Goal: Transaction & Acquisition: Purchase product/service

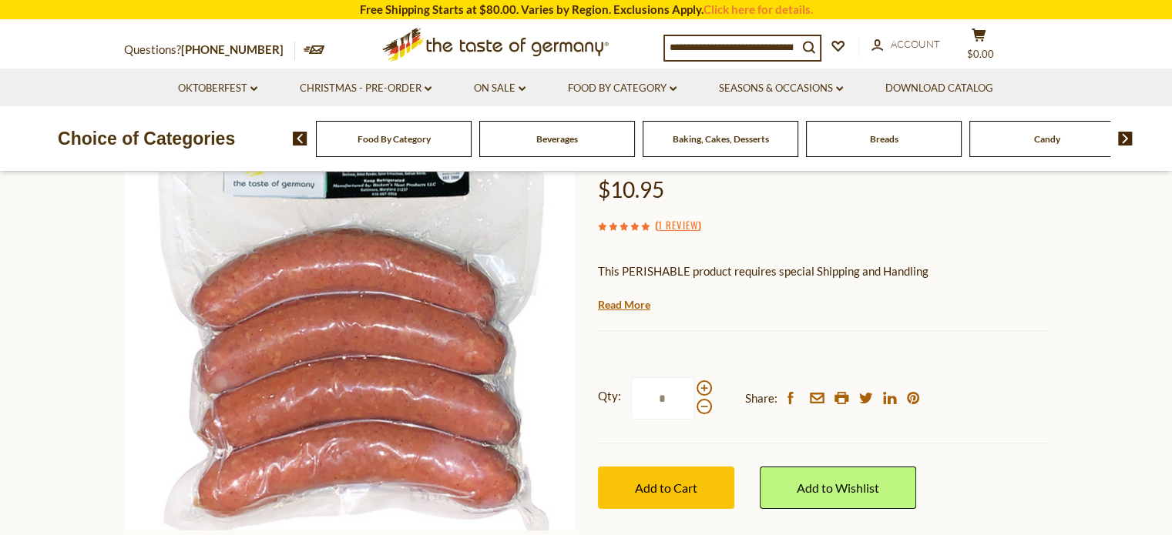
scroll to position [178, 0]
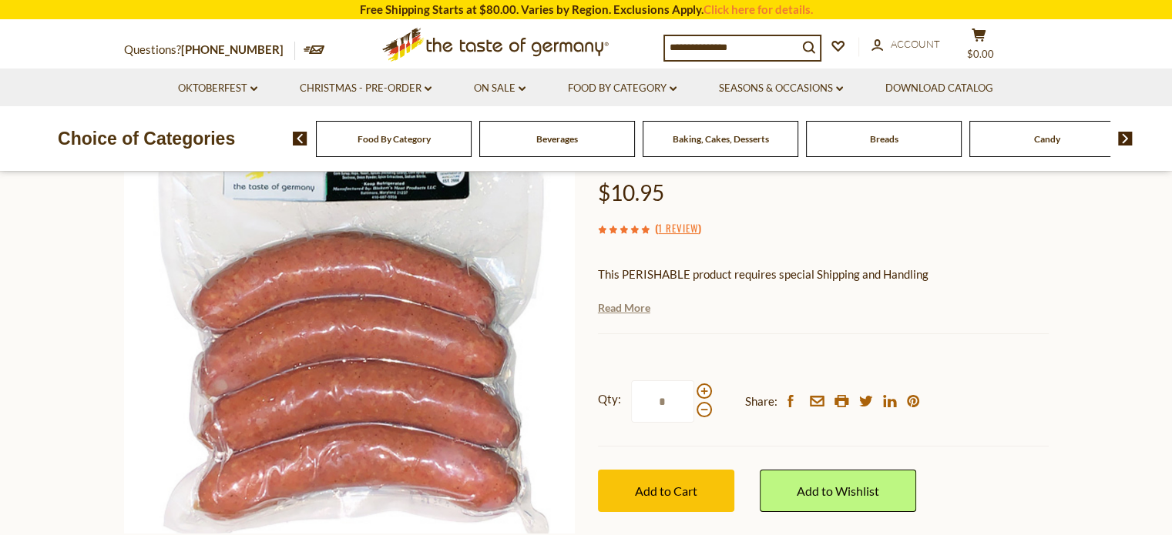
click at [616, 300] on link "Read More" at bounding box center [624, 307] width 52 height 15
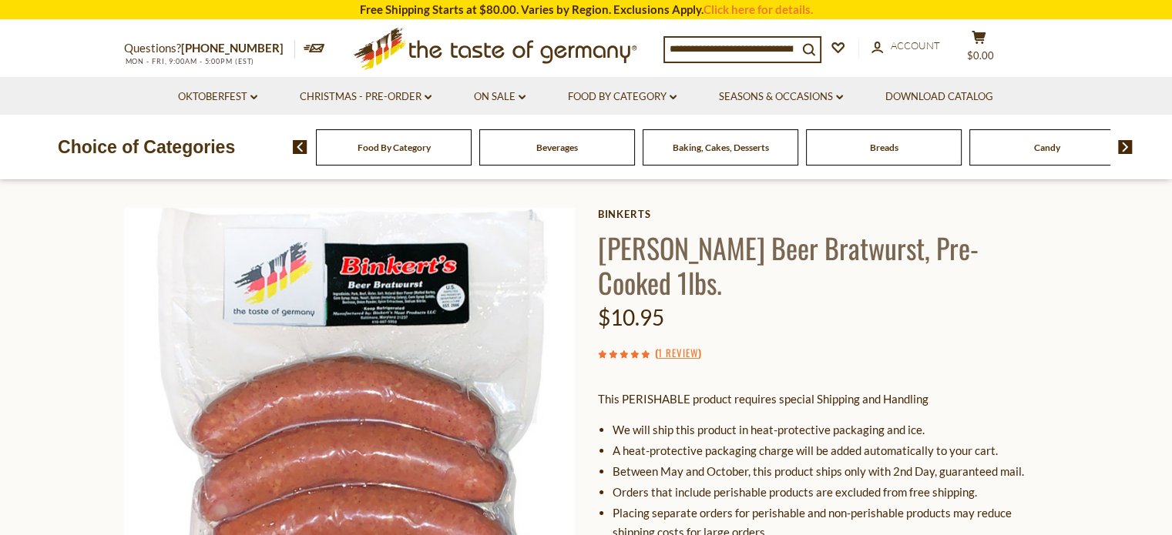
scroll to position [59, 0]
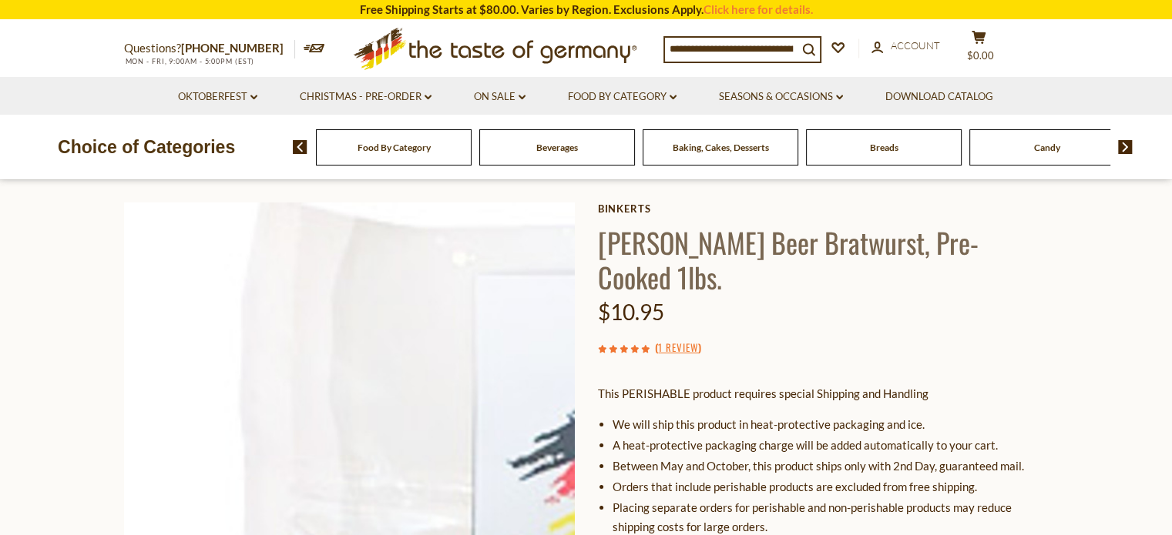
click at [391, 281] on img at bounding box center [349, 428] width 451 height 451
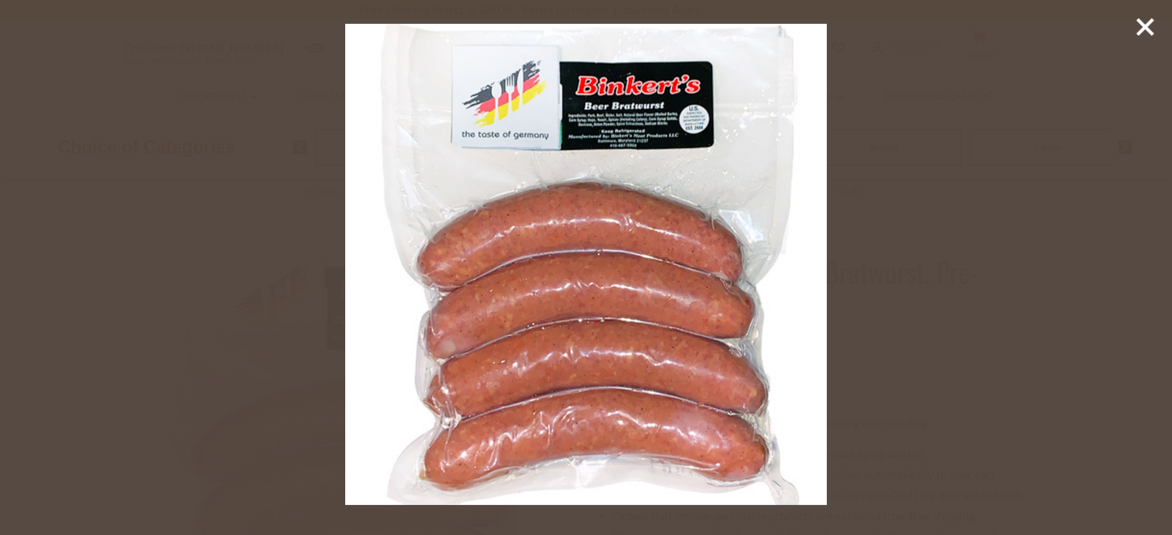
scroll to position [28, 0]
click at [1142, 24] on line at bounding box center [1144, 26] width 15 height 15
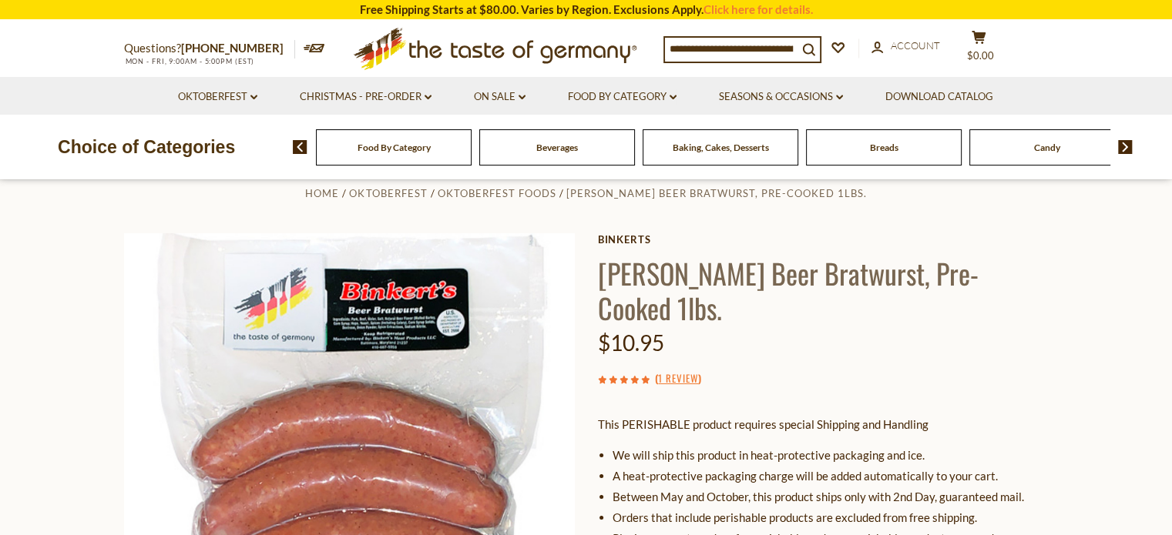
click at [368, 146] on span "Food By Category" at bounding box center [393, 148] width 73 height 12
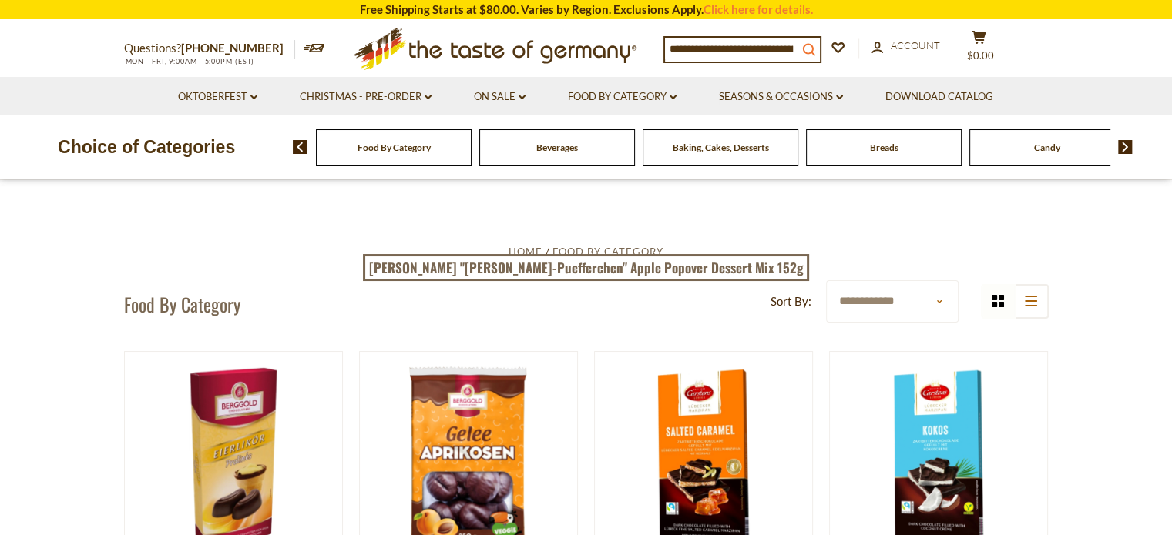
click at [807, 49] on button "search_icon" at bounding box center [808, 48] width 22 height 21
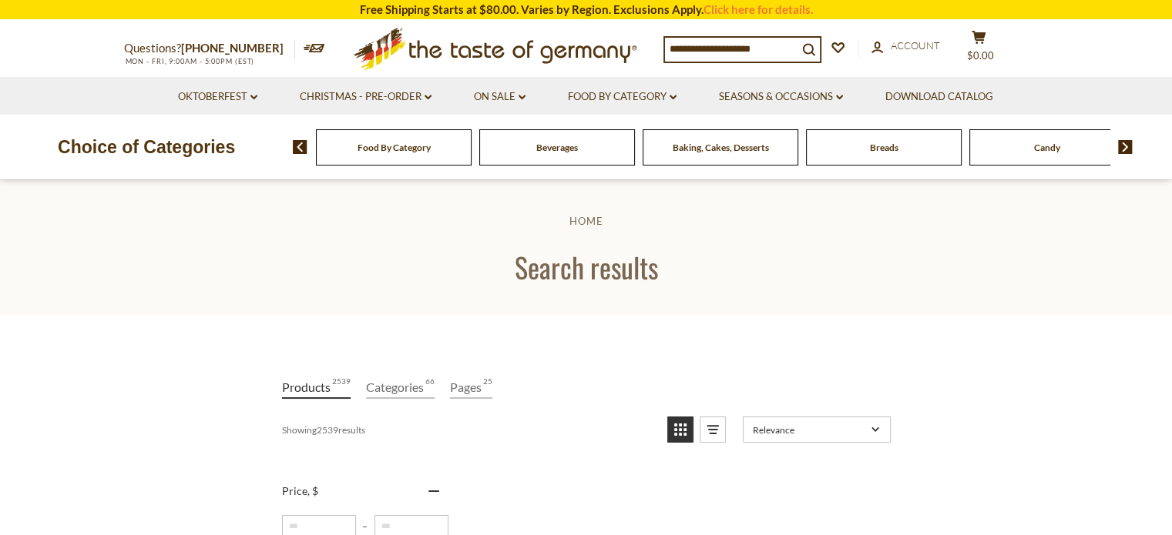
drag, startPoint x: 717, startPoint y: 49, endPoint x: 907, endPoint y: 24, distance: 191.9
click at [907, 24] on div "Questions? 800-881-6419 MON - FRI, 9:00AM - 5:00PM (EST) .st0{fill:#EDD300;} .s…" at bounding box center [586, 49] width 948 height 56
click at [187, 98] on link "Oktoberfest dropdown_arrow" at bounding box center [217, 97] width 79 height 17
click at [624, 95] on link "Food By Category dropdown_arrow" at bounding box center [622, 97] width 109 height 17
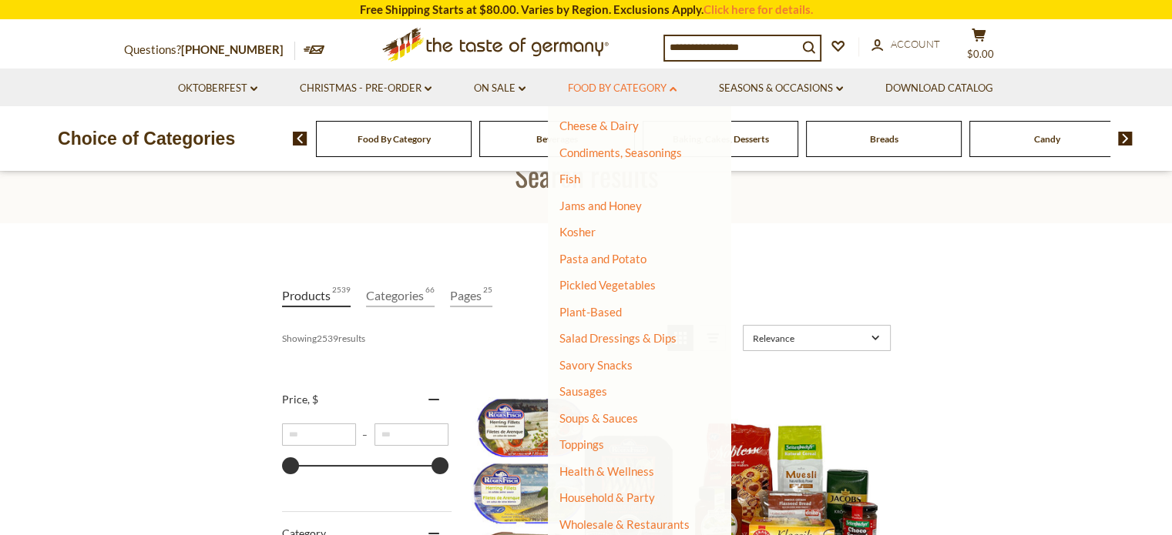
scroll to position [92, 0]
click at [612, 370] on link "Savory Snacks" at bounding box center [595, 365] width 73 height 14
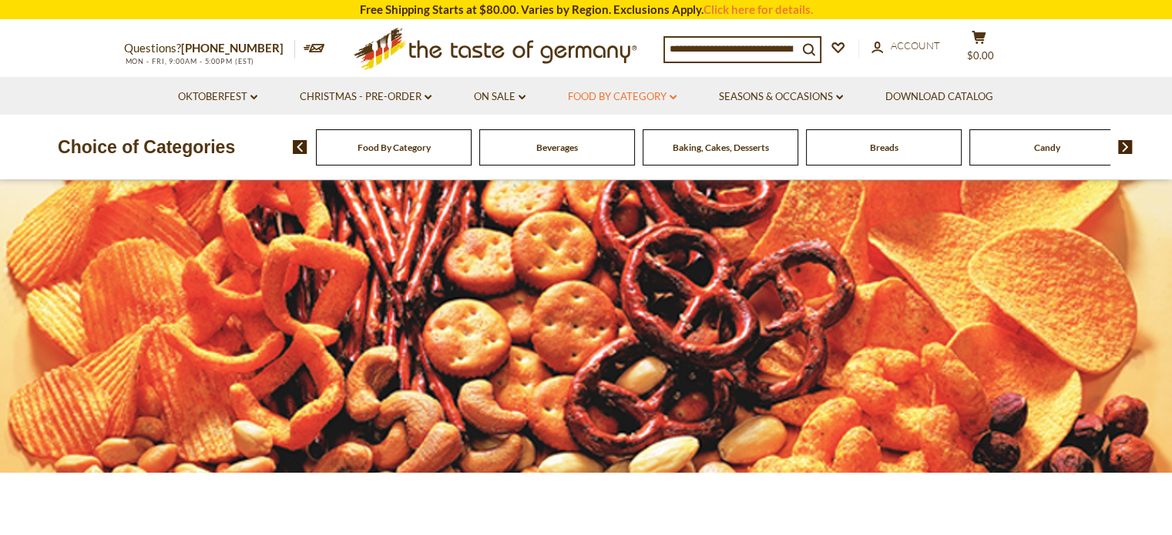
click at [626, 94] on link "Food By Category dropdown_arrow" at bounding box center [622, 97] width 109 height 17
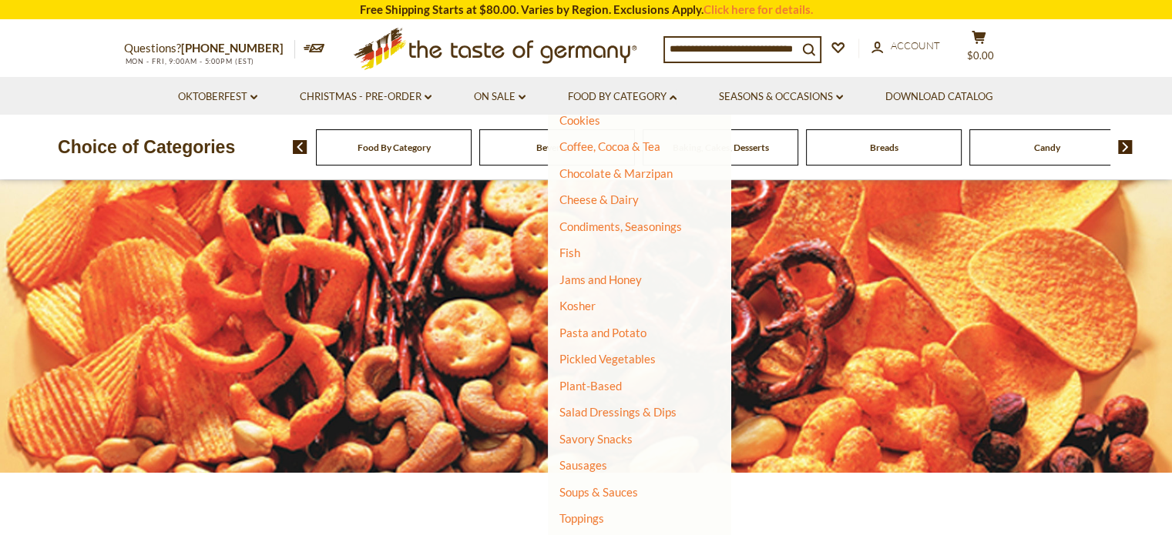
scroll to position [295, 0]
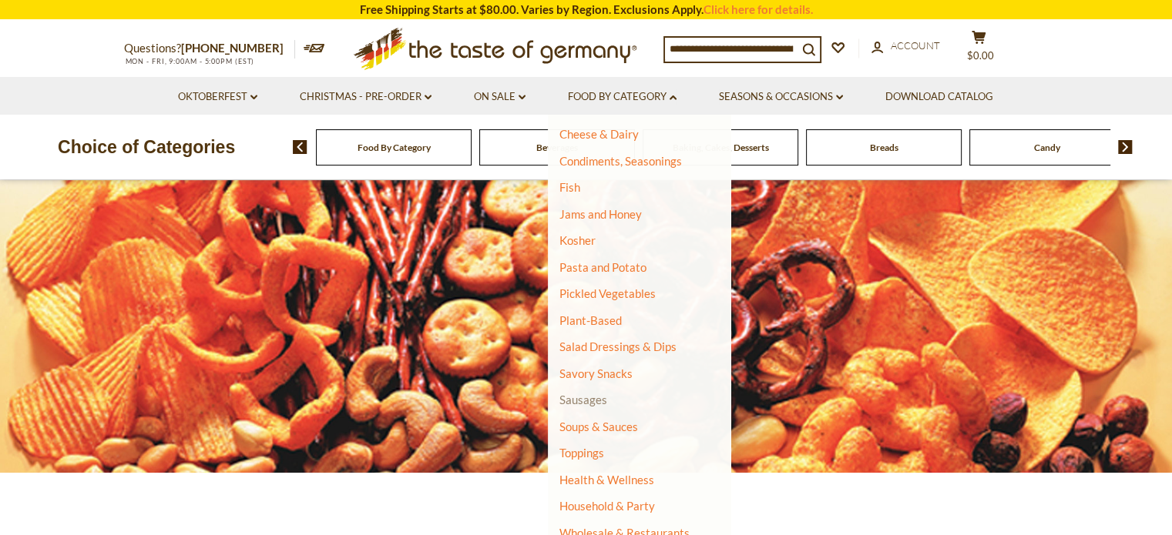
click at [575, 399] on link "Sausages" at bounding box center [583, 400] width 48 height 14
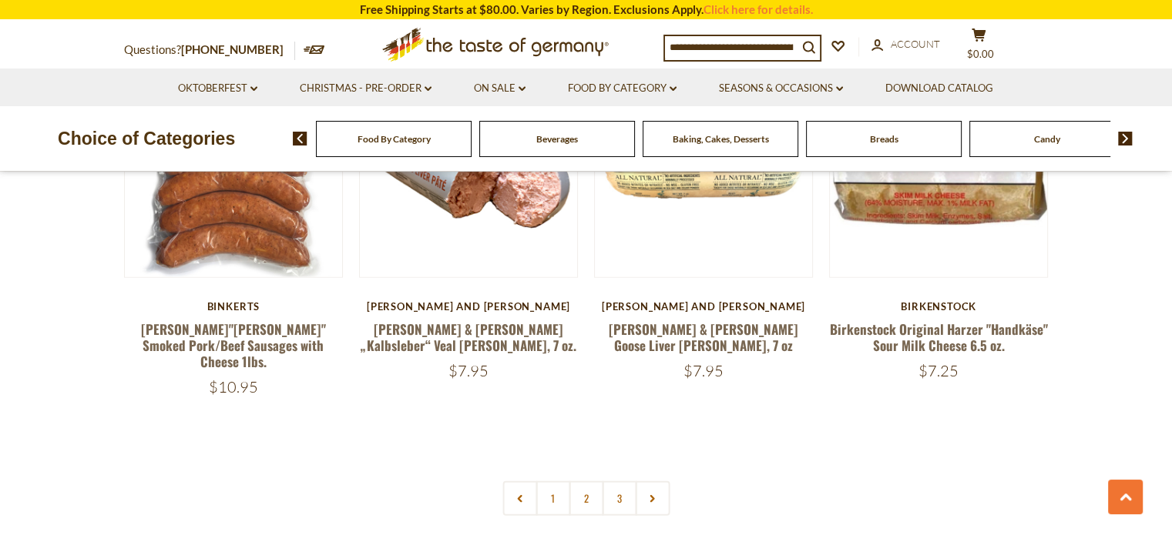
scroll to position [3651, 0]
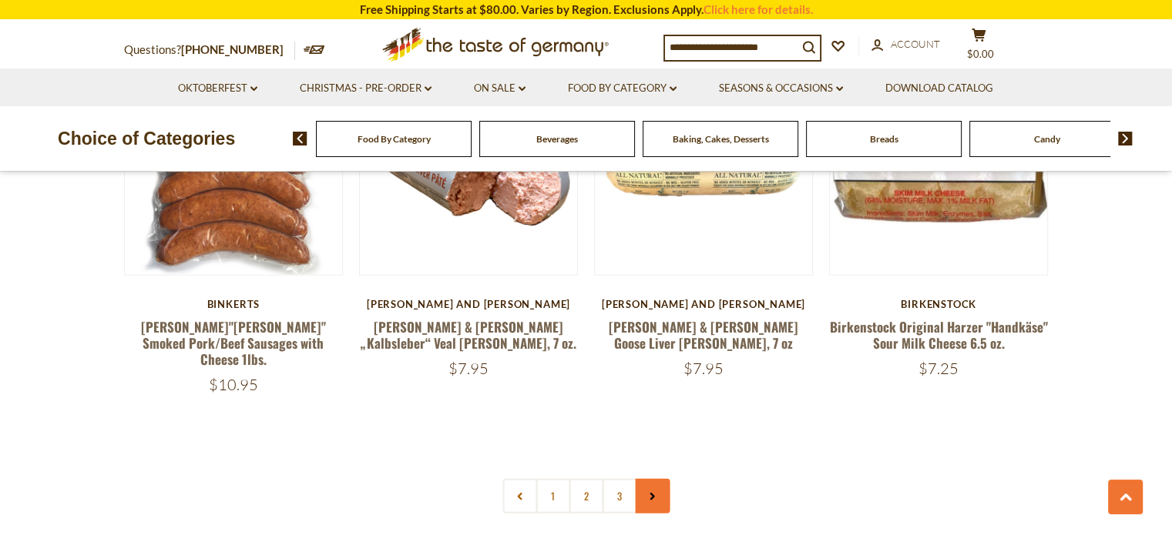
click at [650, 493] on icon at bounding box center [652, 497] width 9 height 8
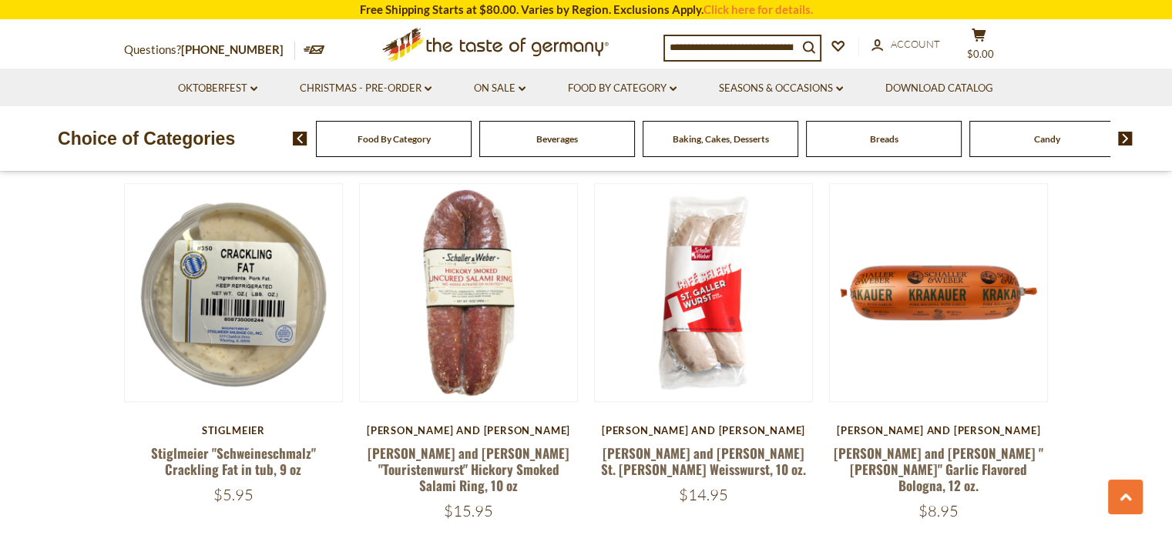
scroll to position [1613, 0]
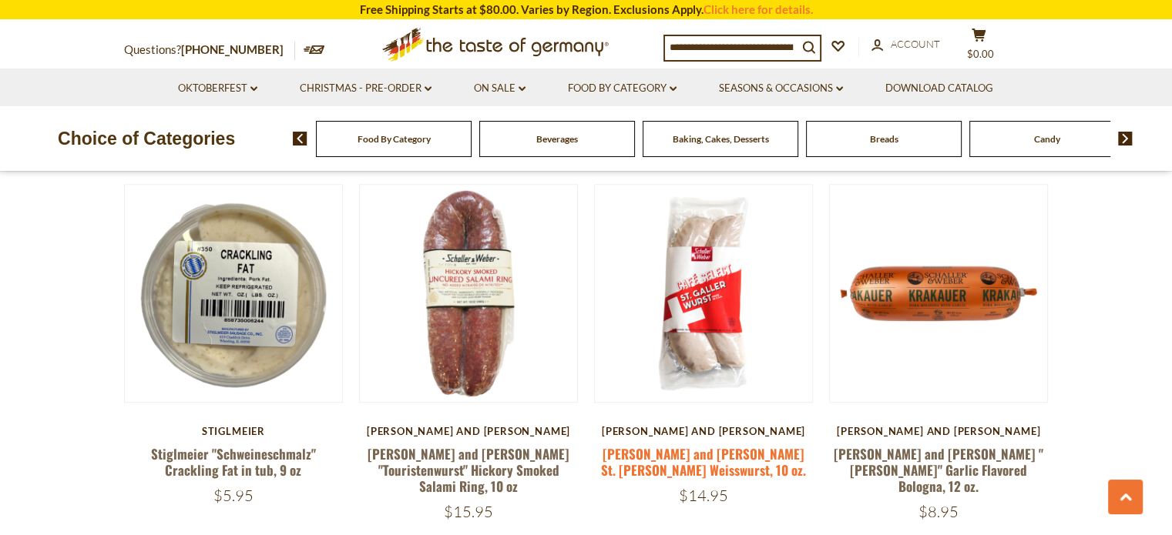
click at [690, 445] on link "[PERSON_NAME] and [PERSON_NAME] St. [PERSON_NAME] Weisswurst, 10 oz." at bounding box center [703, 462] width 205 height 35
